Goal: Find specific page/section: Find specific page/section

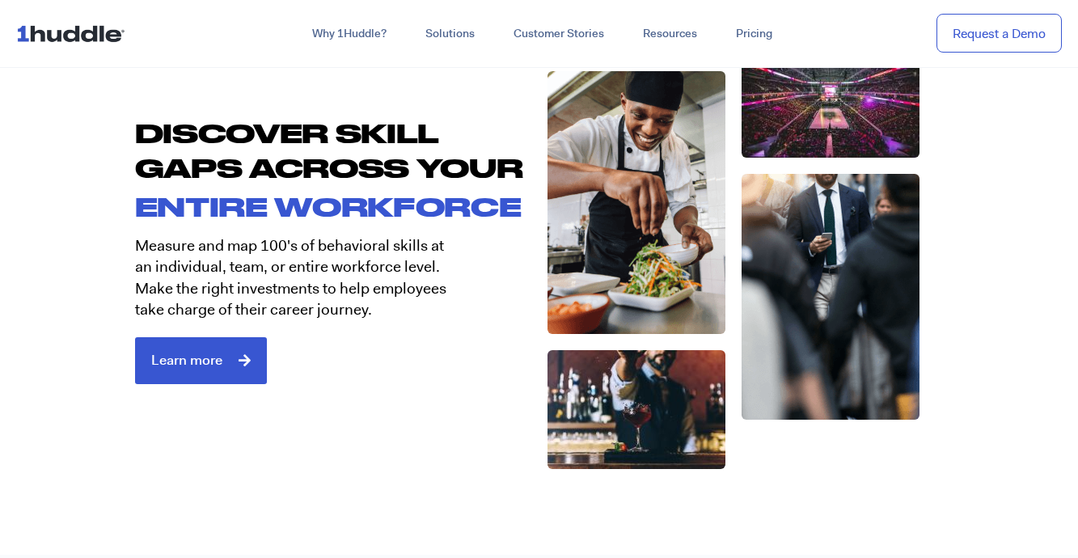
scroll to position [2663, 0]
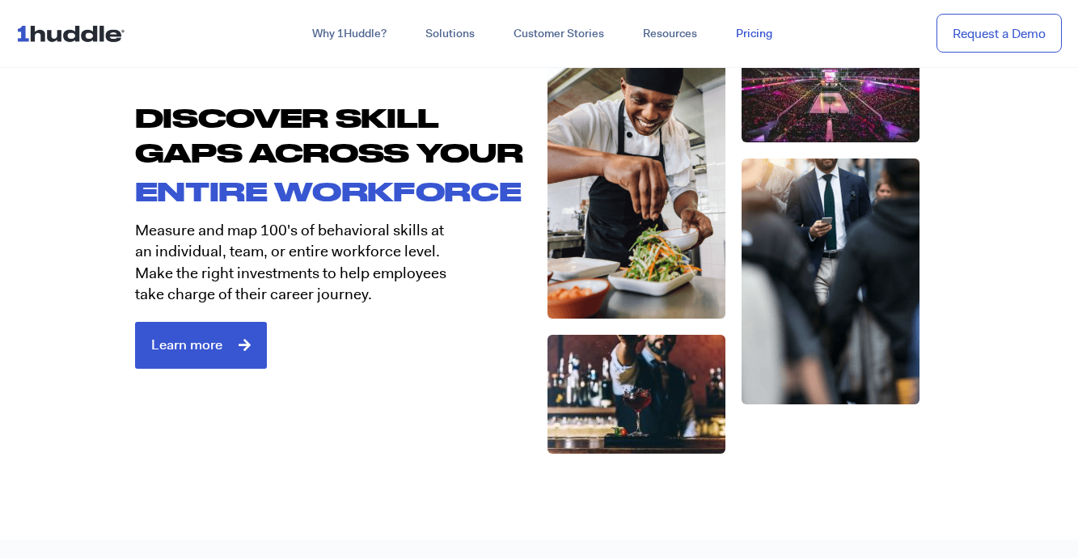
click at [770, 24] on link "Pricing" at bounding box center [754, 33] width 75 height 29
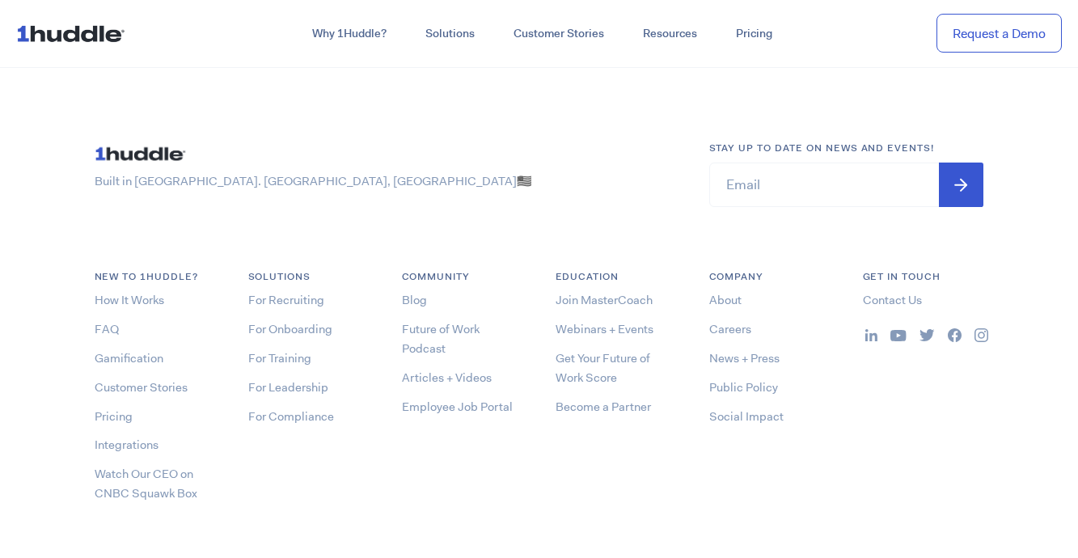
scroll to position [4632, 0]
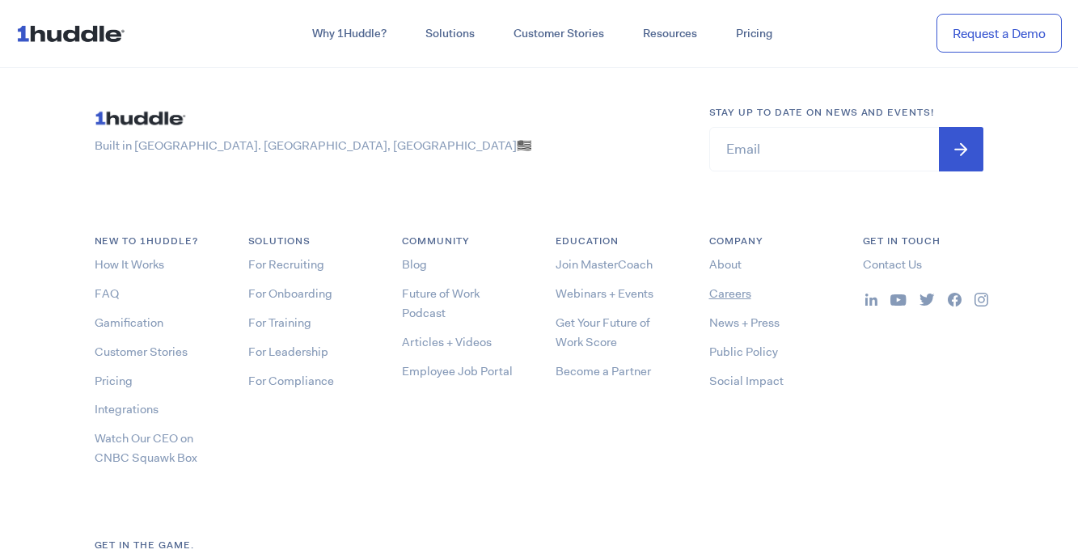
click at [729, 297] on link "Careers" at bounding box center [731, 294] width 42 height 16
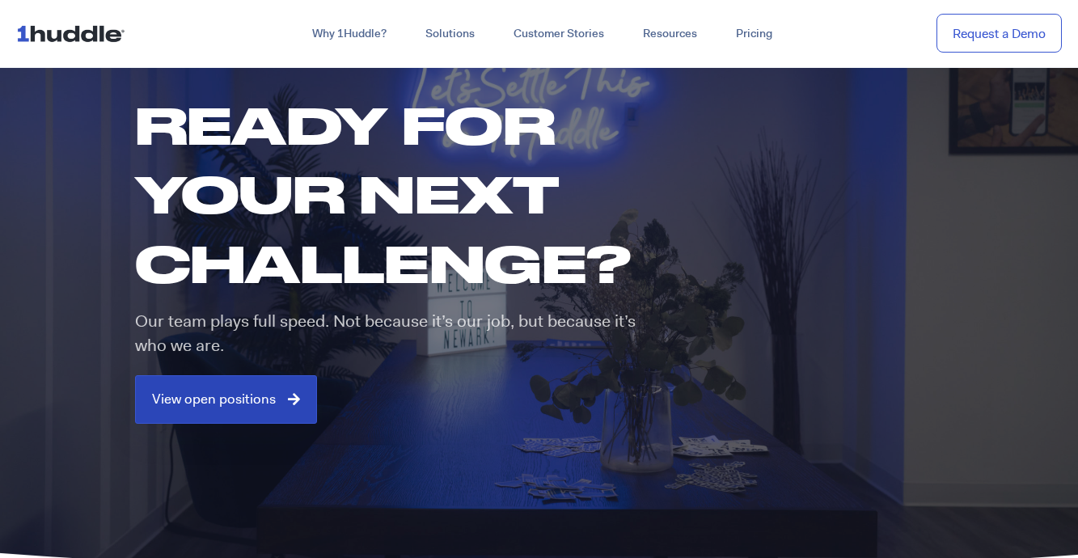
click at [237, 404] on span "View open positions" at bounding box center [214, 399] width 124 height 15
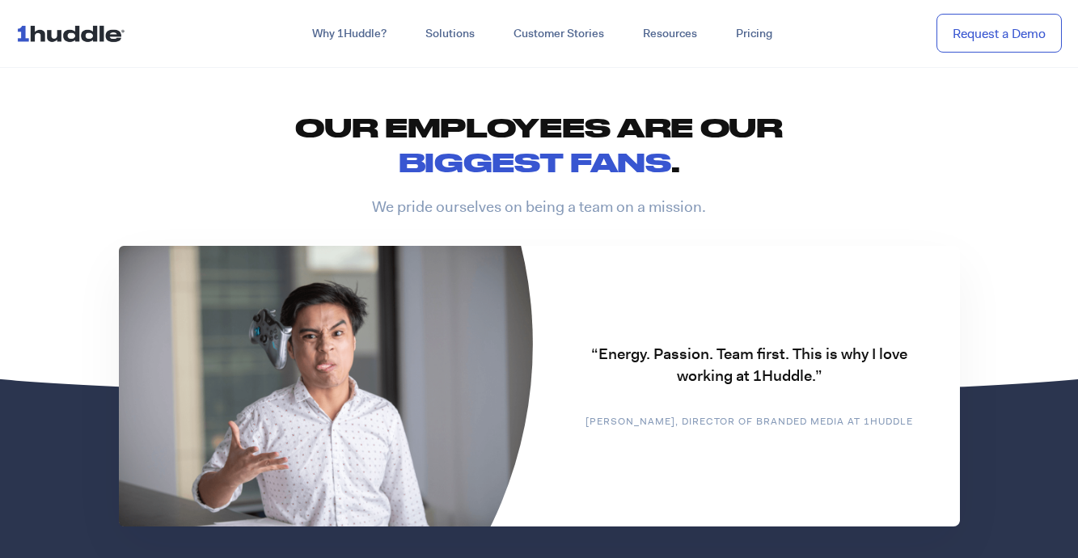
scroll to position [3731, 0]
